Goal: Task Accomplishment & Management: Complete application form

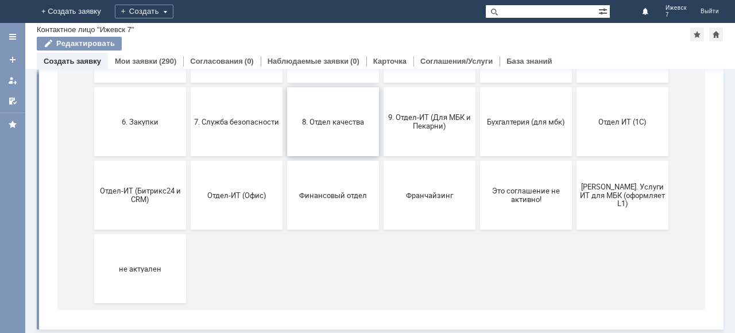
scroll to position [208, 0]
click at [608, 188] on span "Я. Услуги ИТ для МБК (оформляет L1)" at bounding box center [622, 194] width 85 height 26
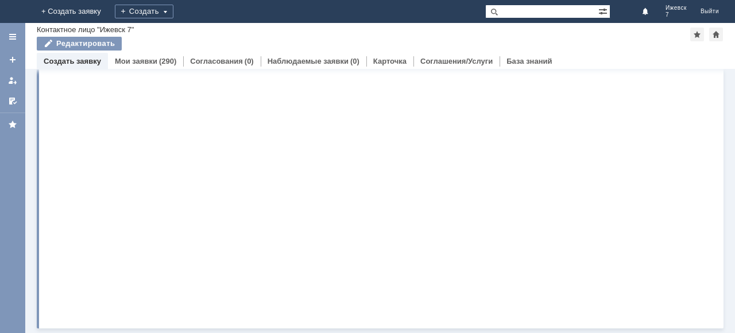
scroll to position [0, 0]
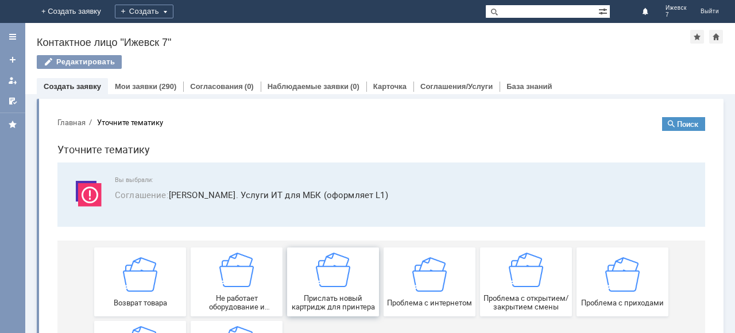
click at [343, 282] on img at bounding box center [333, 270] width 34 height 34
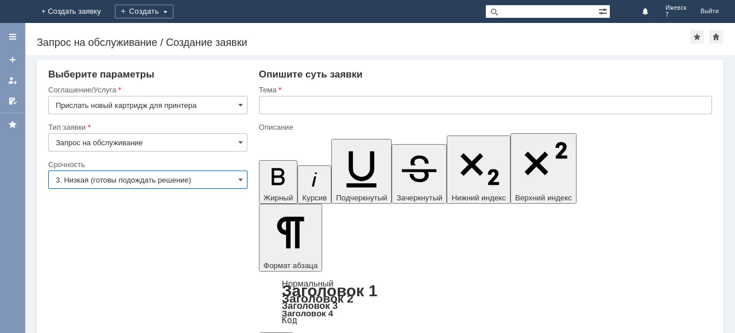
click at [235, 182] on input "3. Низкая (готовы подождать решение)" at bounding box center [147, 179] width 199 height 18
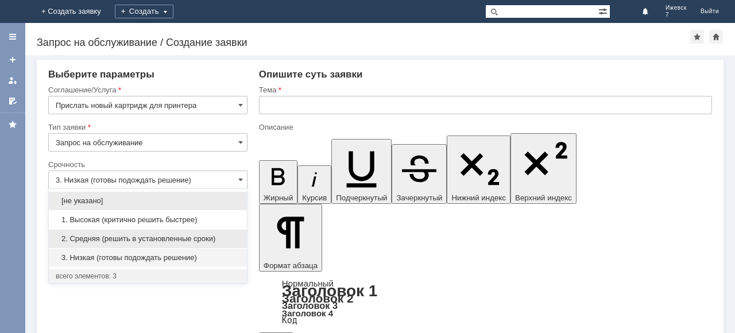
click at [160, 241] on span "2. Средняя (решить в установленные сроки)" at bounding box center [148, 238] width 184 height 9
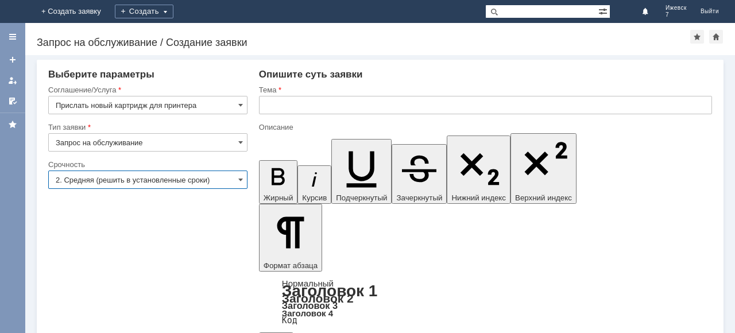
type input "2. Средняя (решить в установленные сроки)"
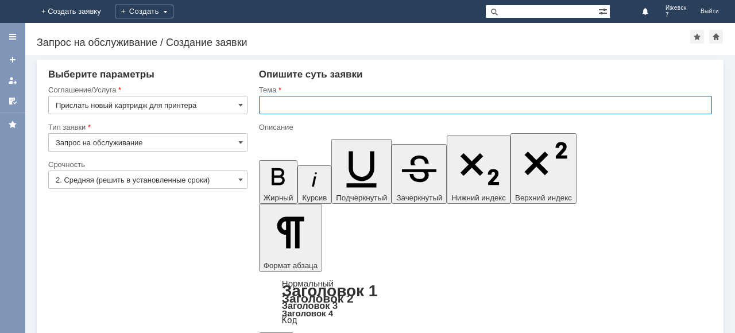
click at [295, 102] on input "text" at bounding box center [485, 105] width 453 height 18
type input "п"
type input "новые картриджи для принтера"
